Goal: Find contact information: Find contact information

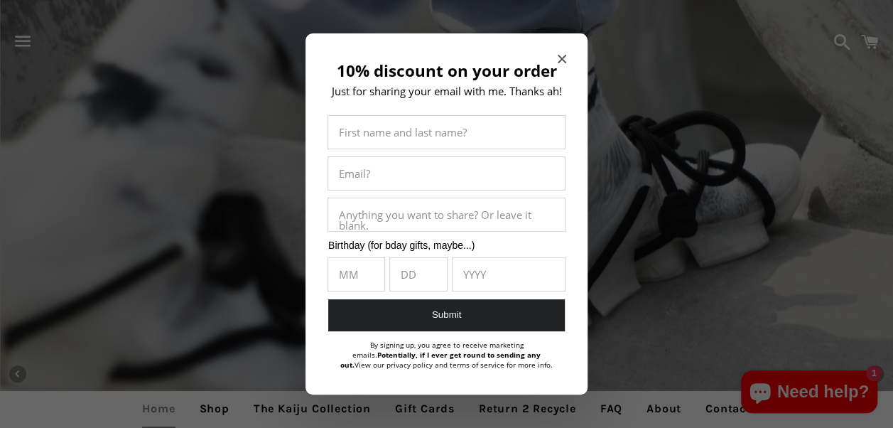
click at [849, 159] on div at bounding box center [446, 214] width 893 height 428
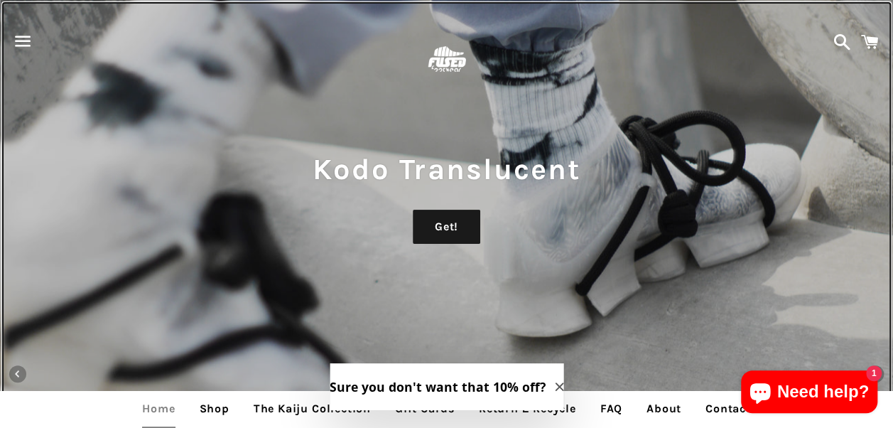
click at [754, 280] on div "Kodo Translucent Get!" at bounding box center [446, 214] width 893 height 428
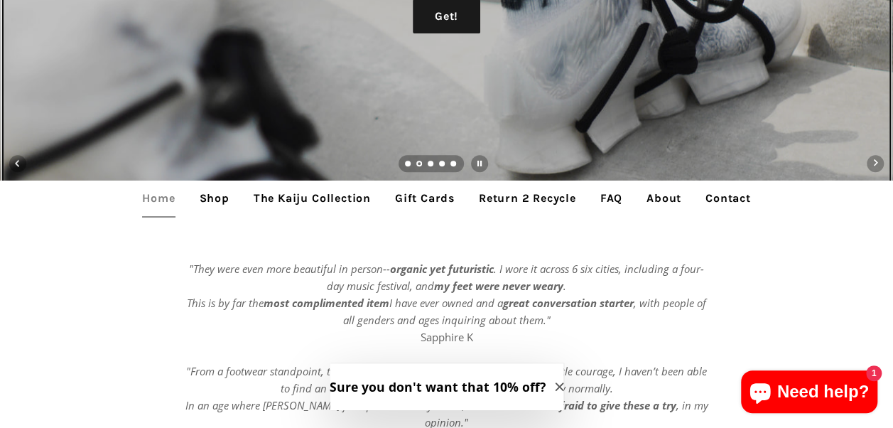
scroll to position [215, 0]
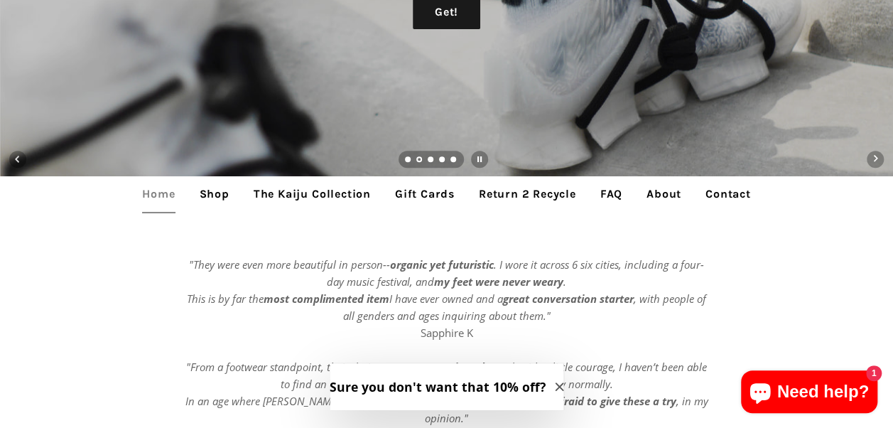
click at [738, 193] on link "Contact" at bounding box center [728, 194] width 67 height 36
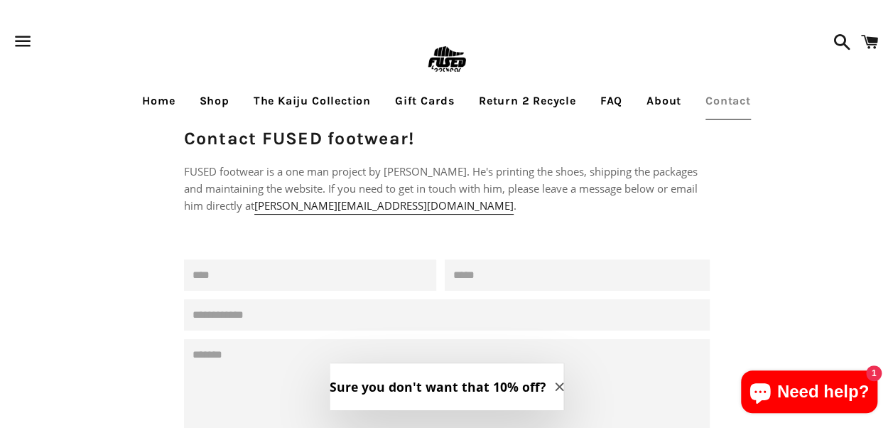
click at [665, 104] on link "About" at bounding box center [664, 101] width 56 height 36
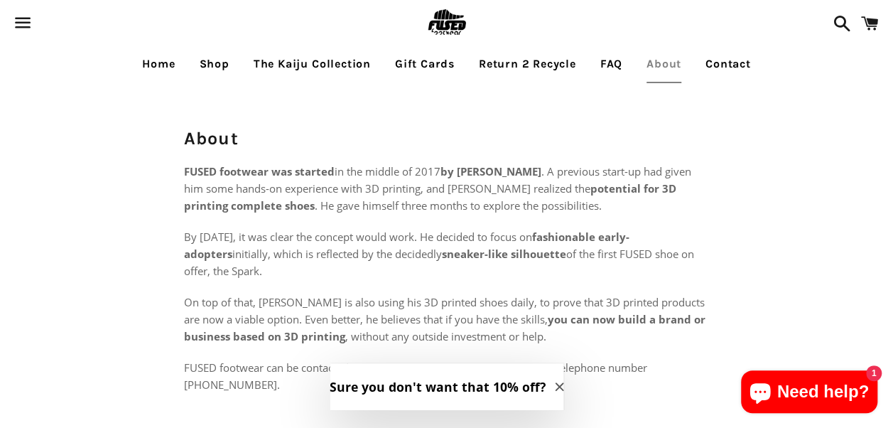
click at [299, 197] on p "FUSED footwear was started in the middle of 2017 by Philippe Holthuizen . A pre…" at bounding box center [447, 188] width 526 height 51
drag, startPoint x: 461, startPoint y: 169, endPoint x: 564, endPoint y: 168, distance: 103.1
click at [542, 168] on strong "by Philippe Holthuizen" at bounding box center [491, 171] width 101 height 14
copy strong "Philippe Holthuizen"
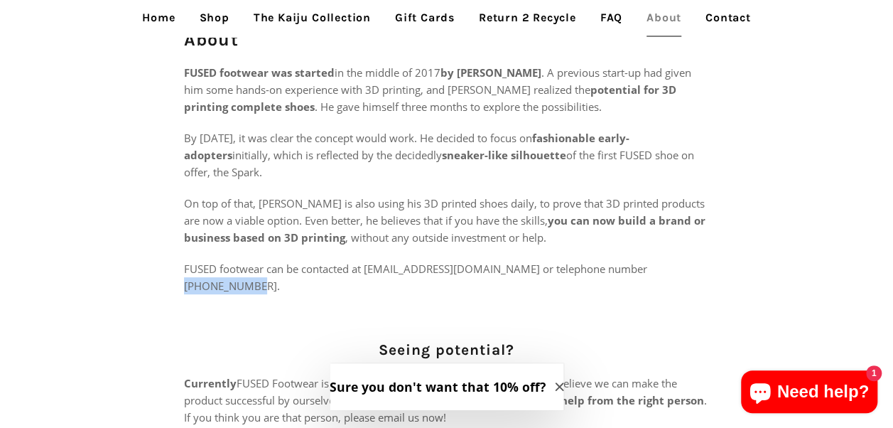
drag, startPoint x: 628, startPoint y: 267, endPoint x: 704, endPoint y: 264, distance: 75.4
click at [704, 264] on p "FUSED footwear can be contacted at philippe@fusedfootwear.com or telephone numb…" at bounding box center [447, 277] width 526 height 34
copy p "852 5744 1708"
